Goal: Find specific page/section: Find specific page/section

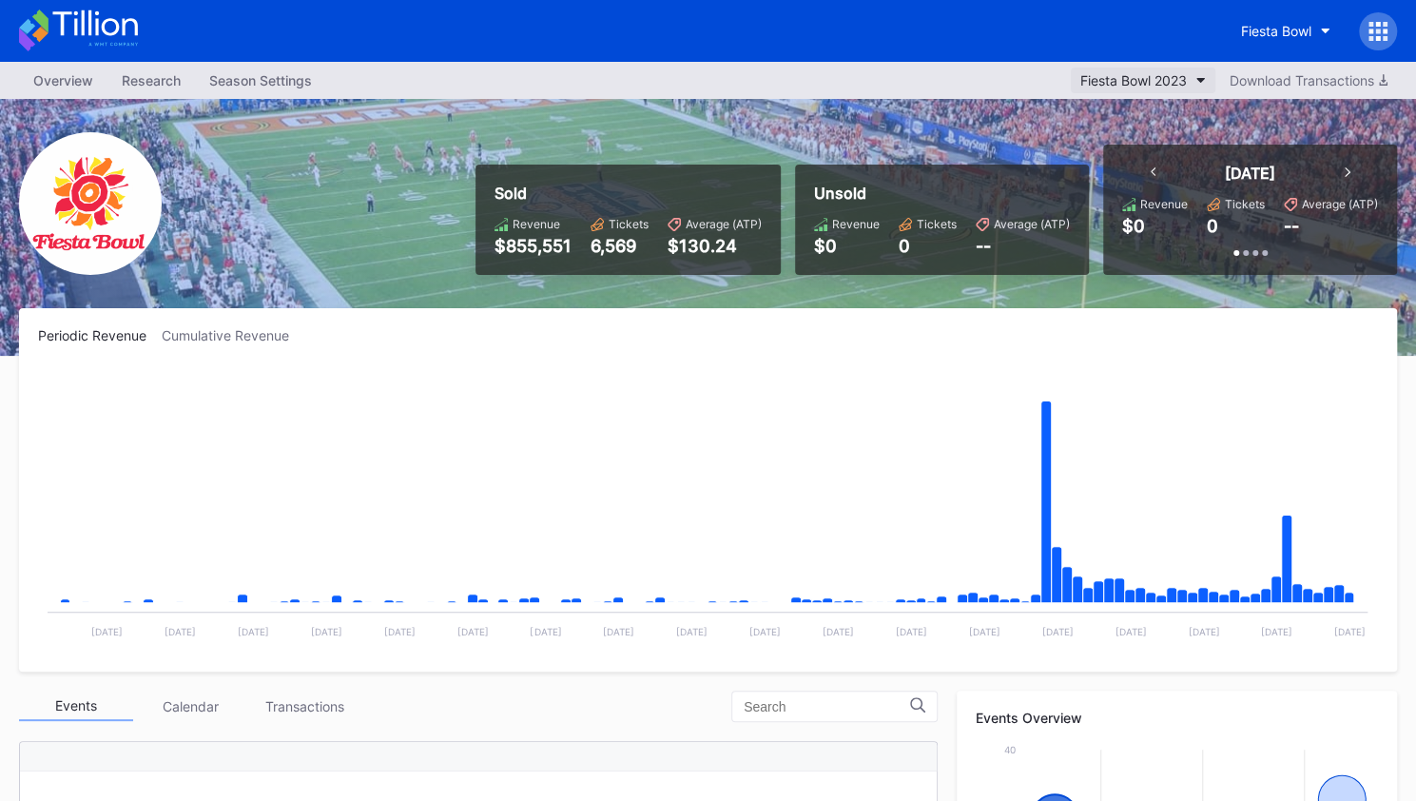
click at [1153, 84] on div "Fiesta Bowl 2023" at bounding box center [1133, 80] width 107 height 16
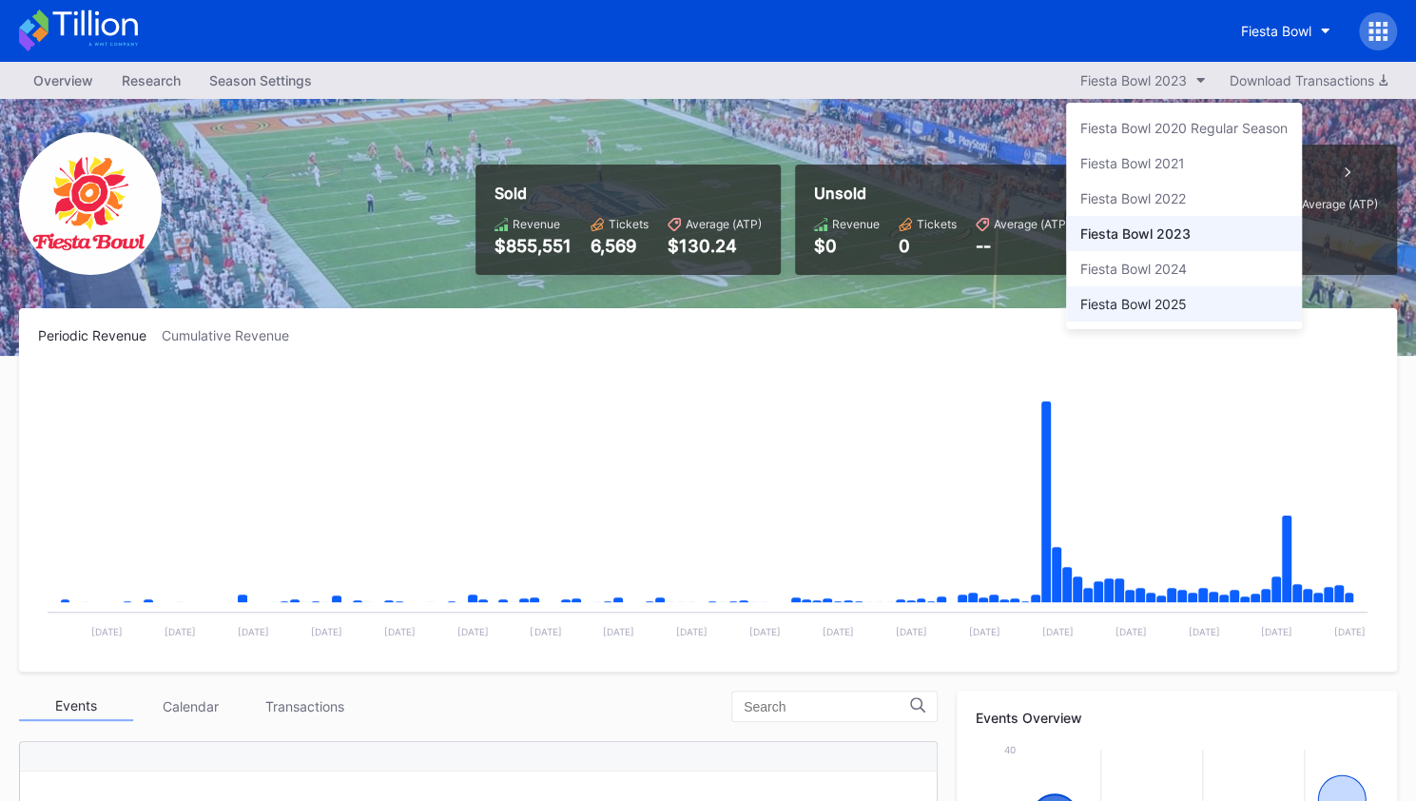
click at [1151, 303] on div "Fiesta Bowl 2025" at bounding box center [1133, 304] width 107 height 16
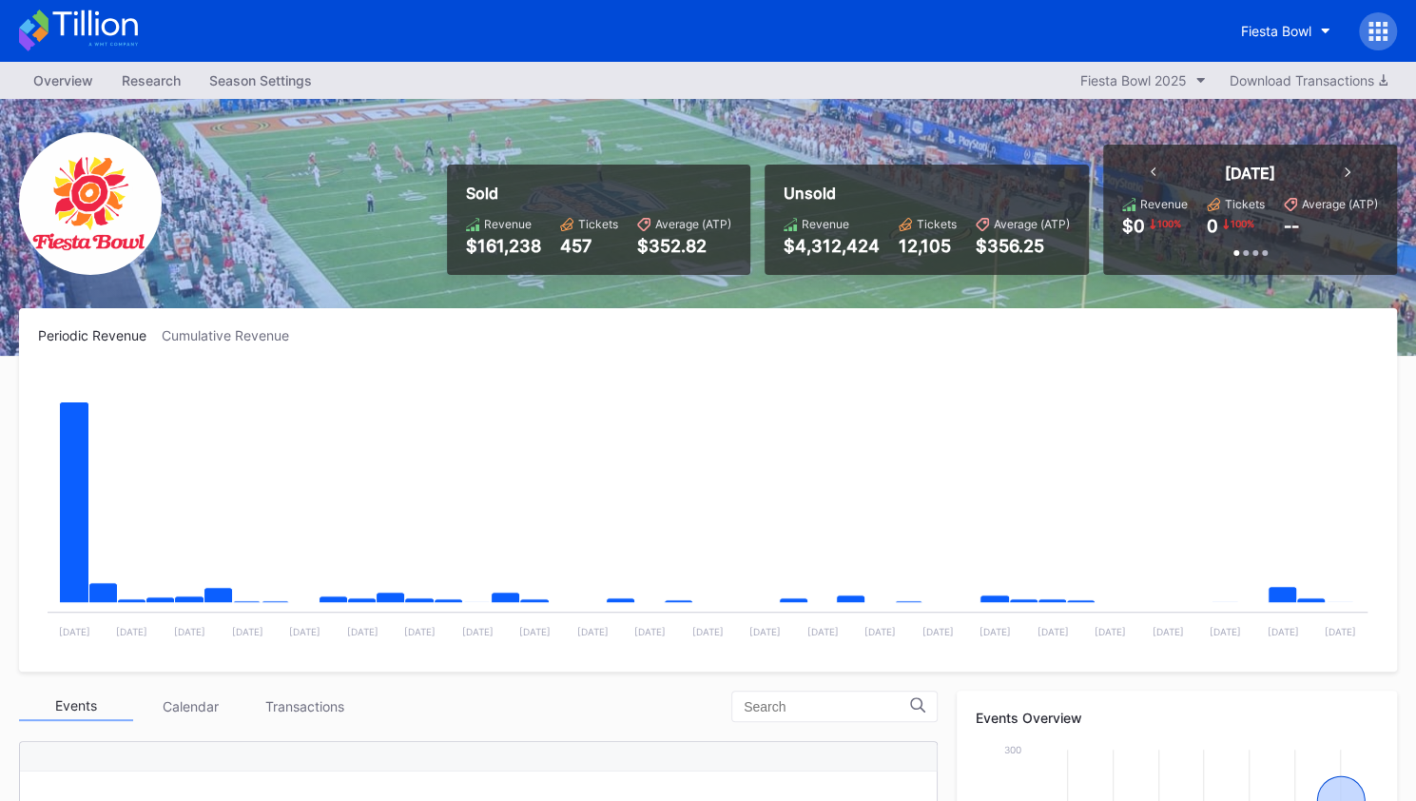
click at [101, 19] on icon at bounding box center [78, 31] width 119 height 42
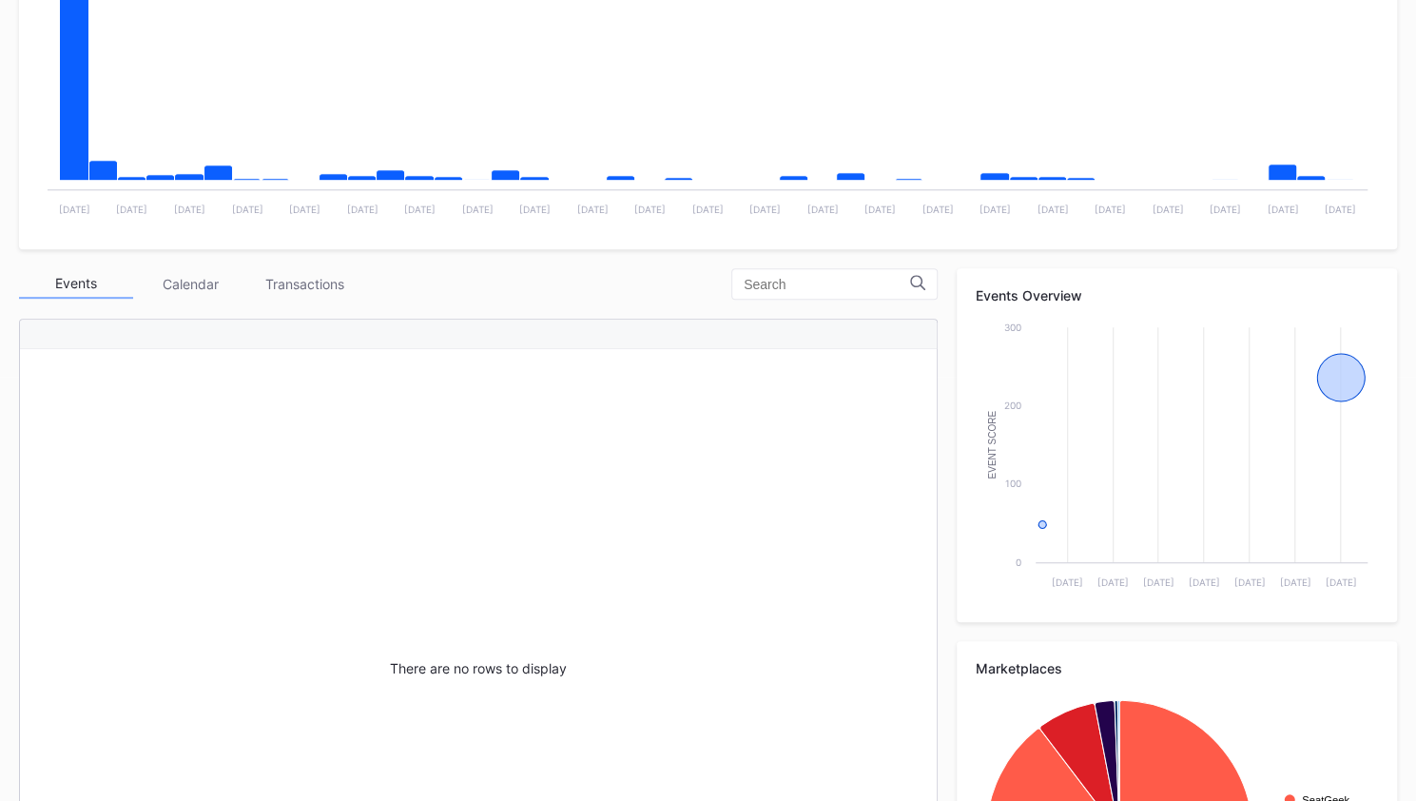
scroll to position [435, 0]
